Goal: Task Accomplishment & Management: Manage account settings

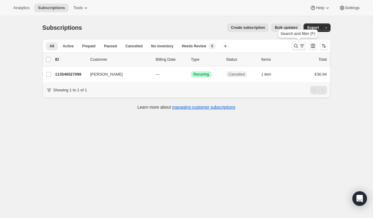
click at [302, 45] on icon "Search and filter results" at bounding box center [302, 46] width 6 height 6
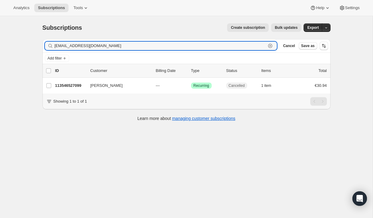
click at [268, 47] on icon "button" at bounding box center [271, 46] width 6 height 6
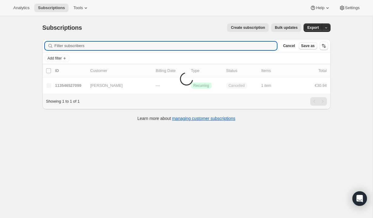
paste input "togeraldine.GA@gmail.com"
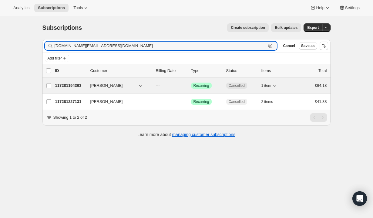
type input "togeraldine.GA@gmail.com"
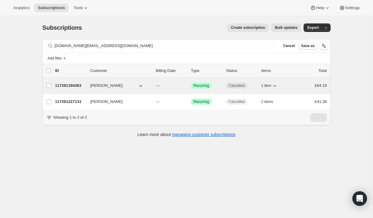
click at [177, 87] on p "---" at bounding box center [171, 86] width 30 height 6
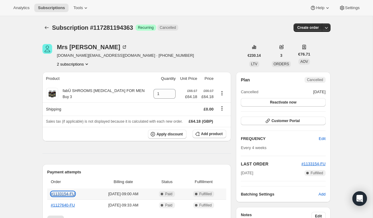
click at [72, 195] on link "#1133154-FU" at bounding box center [63, 194] width 24 height 5
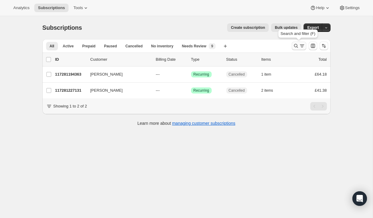
click at [302, 44] on icon "Search and filter results" at bounding box center [302, 46] width 6 height 6
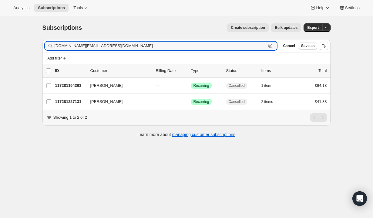
click at [269, 47] on icon "button" at bounding box center [271, 46] width 6 height 6
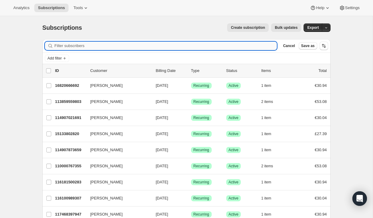
click at [222, 44] on input "Filter subscribers" at bounding box center [166, 46] width 223 height 9
paste input "[PERSON_NAME][EMAIL_ADDRESS][PERSON_NAME][DOMAIN_NAME]"
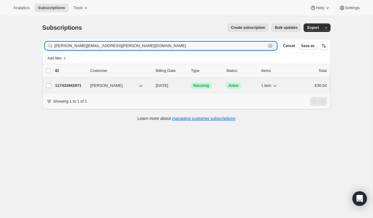
type input "[PERSON_NAME][EMAIL_ADDRESS][PERSON_NAME][DOMAIN_NAME]"
click at [155, 85] on div "117432942971 louise Irvine 10/27/2025 Success Recurring Success Active 1 item €…" at bounding box center [191, 85] width 272 height 9
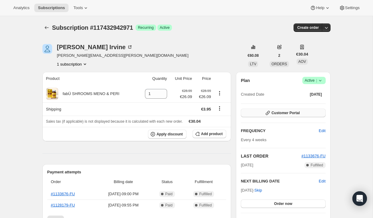
click at [313, 111] on button "Customer Portal" at bounding box center [283, 113] width 85 height 9
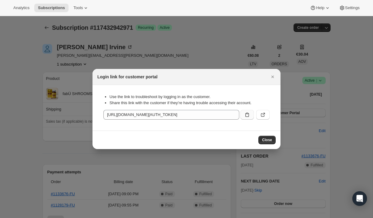
click at [250, 116] on icon ":r26d:" at bounding box center [247, 115] width 6 height 6
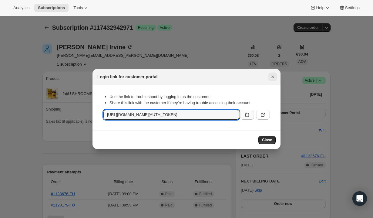
click at [276, 77] on icon "Close" at bounding box center [273, 77] width 6 height 6
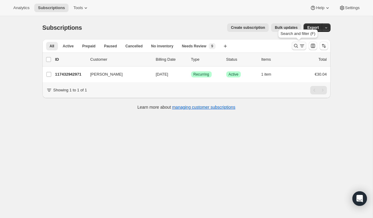
click at [297, 46] on icon "Search and filter results" at bounding box center [296, 46] width 6 height 6
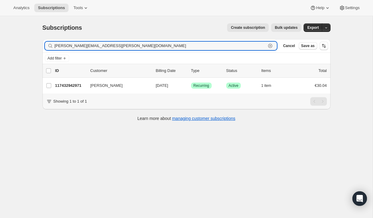
click at [272, 45] on icon "button" at bounding box center [270, 46] width 4 height 4
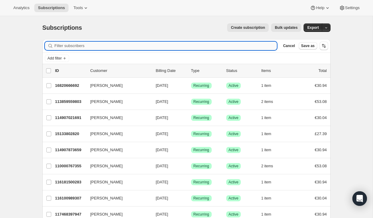
paste input "[PERSON_NAME][EMAIL_ADDRESS][PERSON_NAME][DOMAIN_NAME]"
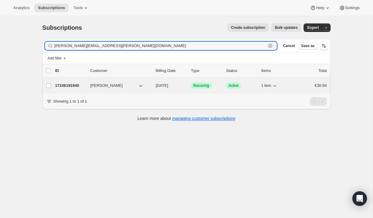
type input "[PERSON_NAME][EMAIL_ADDRESS][PERSON_NAME][DOMAIN_NAME]"
click at [151, 88] on div "[PERSON_NAME]" at bounding box center [120, 86] width 61 height 6
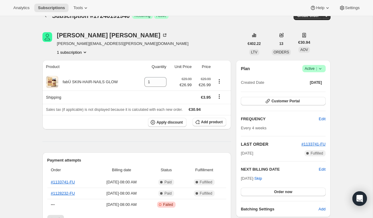
scroll to position [11, 0]
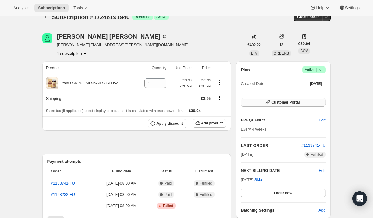
click at [301, 99] on button "Customer Portal" at bounding box center [283, 102] width 85 height 9
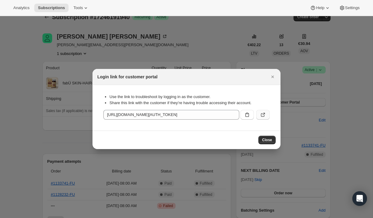
click at [265, 114] on icon ":rcb:" at bounding box center [263, 115] width 6 height 6
click at [275, 78] on icon "Close" at bounding box center [273, 77] width 6 height 6
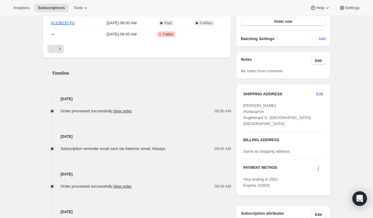
scroll to position [194, 0]
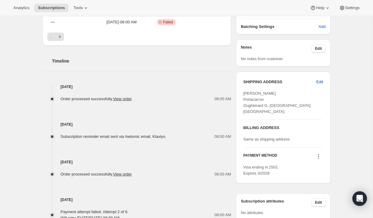
click at [322, 80] on span "Edit" at bounding box center [320, 82] width 7 height 6
select select "[GEOGRAPHIC_DATA]"
select select "G"
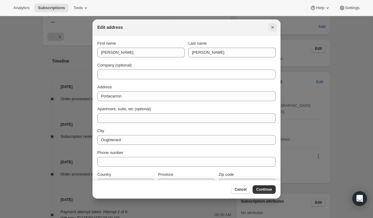
click at [272, 29] on icon "Close" at bounding box center [273, 27] width 6 height 6
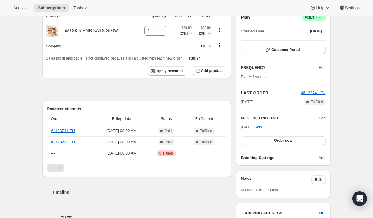
scroll to position [0, 0]
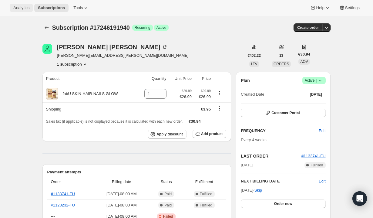
click at [28, 5] on span "Analytics" at bounding box center [21, 7] width 16 height 5
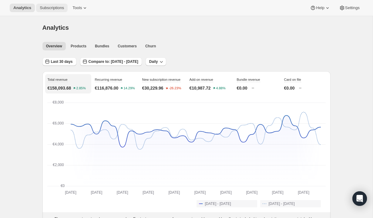
click at [47, 6] on span "Subscriptions" at bounding box center [52, 7] width 24 height 5
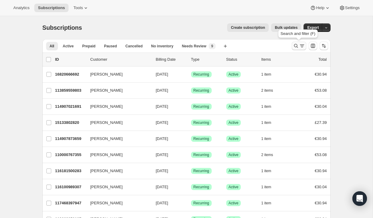
click at [300, 44] on icon "Search and filter results" at bounding box center [302, 46] width 6 height 6
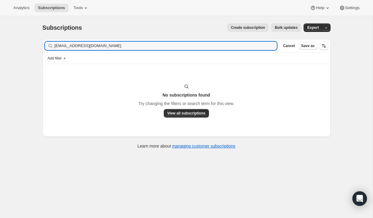
type input "avrillpenrose@gmail.com"
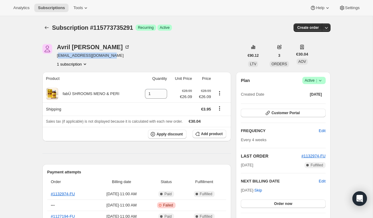
drag, startPoint x: 58, startPoint y: 56, endPoint x: 113, endPoint y: 56, distance: 55.3
click at [113, 56] on div "Avril Penrose avrilgilroy1979@gmail.com 1 subscription" at bounding box center [144, 55] width 202 height 23
drag, startPoint x: 57, startPoint y: 55, endPoint x: 112, endPoint y: 54, distance: 55.0
click at [112, 54] on div "Avril Penrose avrilgilroy1979@gmail.com 1 subscription" at bounding box center [144, 55] width 202 height 23
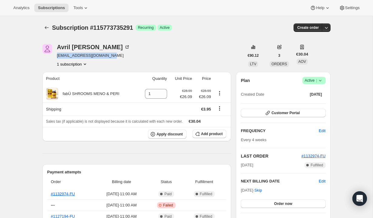
copy span "avrilgilroy1979@gmail.com"
click at [122, 56] on div "Avril Penrose avrilgilroy1979@gmail.com 1 subscription" at bounding box center [144, 55] width 202 height 23
click at [324, 80] on span "Success Active |" at bounding box center [314, 80] width 23 height 7
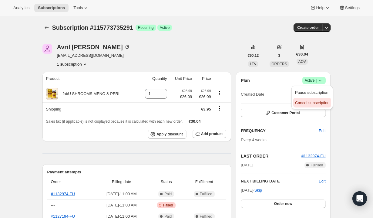
click at [315, 103] on span "Cancel subscription" at bounding box center [312, 103] width 34 height 5
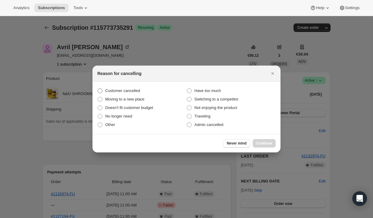
click at [130, 91] on span "Customer cancelled" at bounding box center [122, 90] width 35 height 5
click at [98, 89] on input "Customer cancelled" at bounding box center [98, 88] width 0 height 0
radio input "true"
click at [260, 145] on span "Continue" at bounding box center [265, 143] width 16 height 5
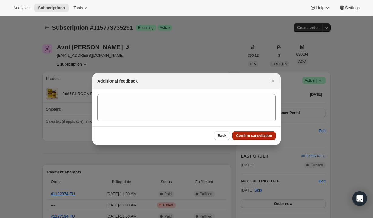
click at [260, 134] on span "Confirm cancellation" at bounding box center [254, 135] width 36 height 5
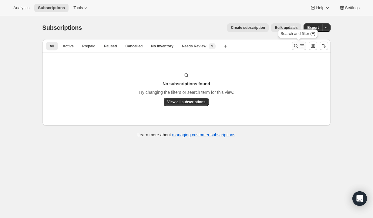
click at [294, 48] on icon "Search and filter results" at bounding box center [296, 46] width 6 height 6
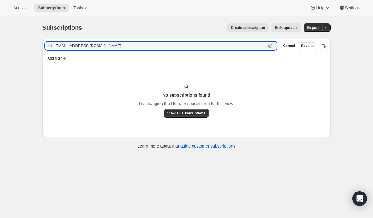
click at [271, 47] on icon "button" at bounding box center [271, 46] width 6 height 6
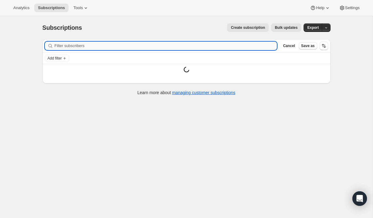
paste input "Lisajfletcher@aol.com"
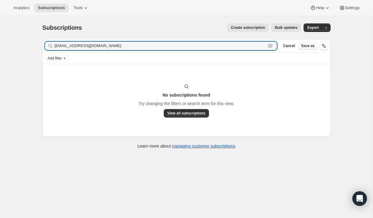
type input "Lisajfletcher@aol.com"
